Goal: Task Accomplishment & Management: Manage account settings

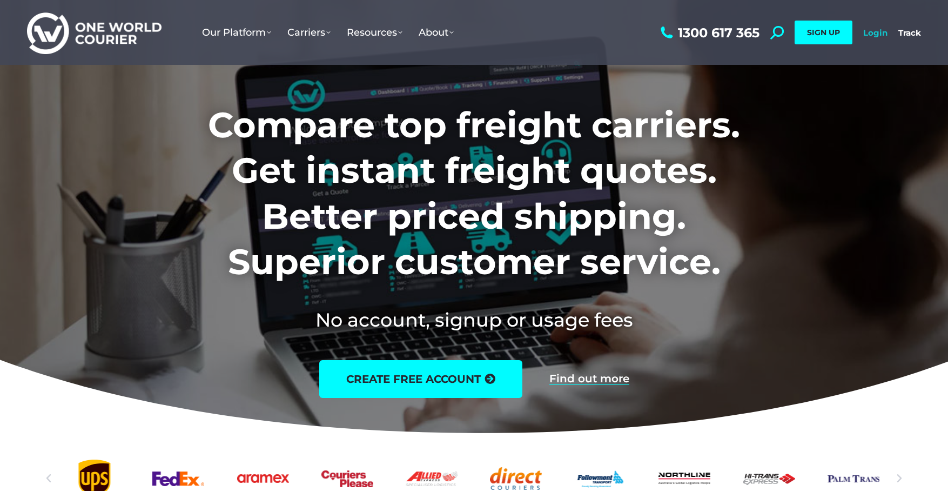
click at [875, 30] on link "Login" at bounding box center [875, 33] width 24 height 10
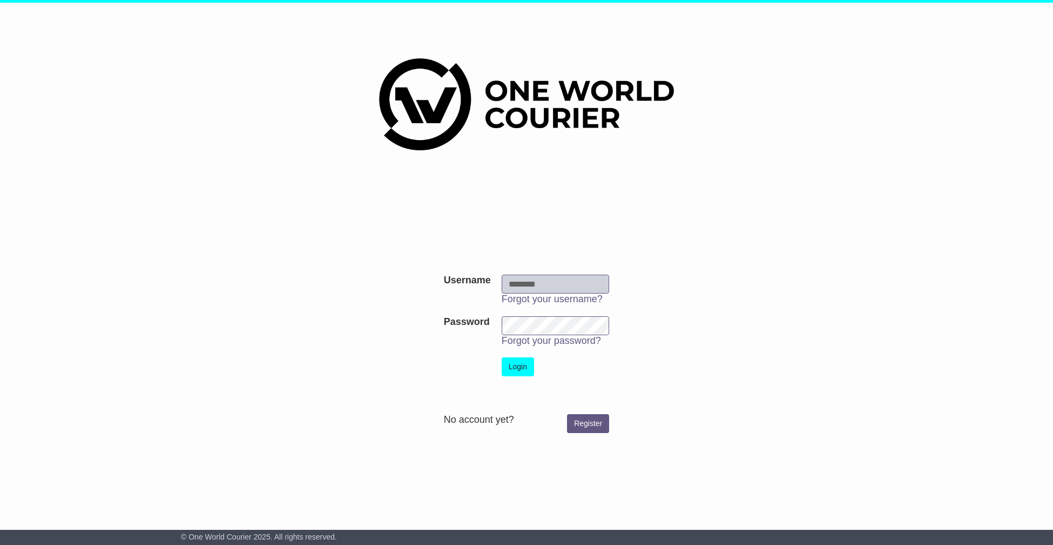
click at [543, 277] on input "Username" at bounding box center [556, 283] width 108 height 19
type input "**********"
